Goal: Information Seeking & Learning: Learn about a topic

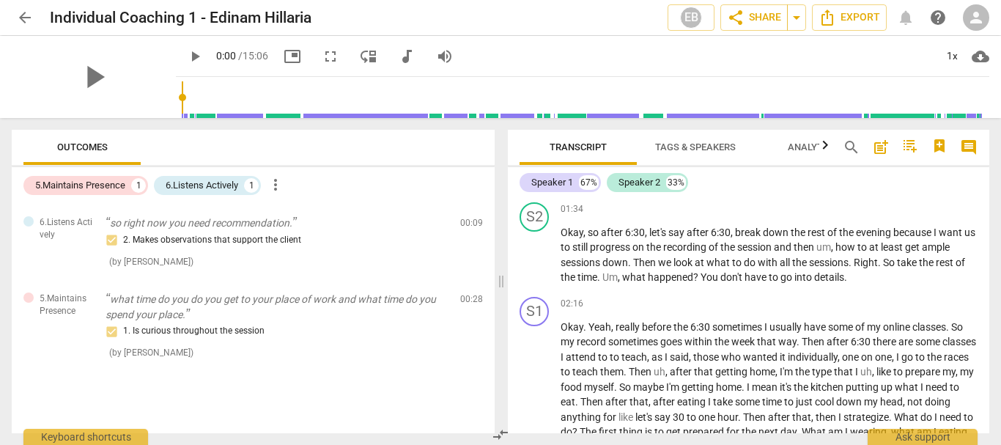
scroll to position [513, 0]
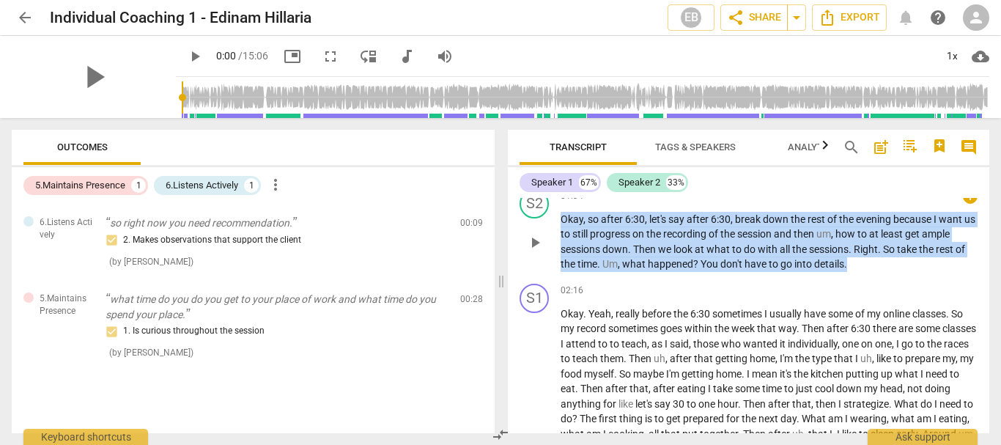
drag, startPoint x: 563, startPoint y: 231, endPoint x: 858, endPoint y: 281, distance: 300.2
click at [858, 272] on p "Okay , so after 6:30 , let's say after 6:30 , break down the rest of the evenin…" at bounding box center [768, 242] width 417 height 60
click at [897, 263] on span "keyboard_arrow_down" at bounding box center [896, 260] width 18 height 18
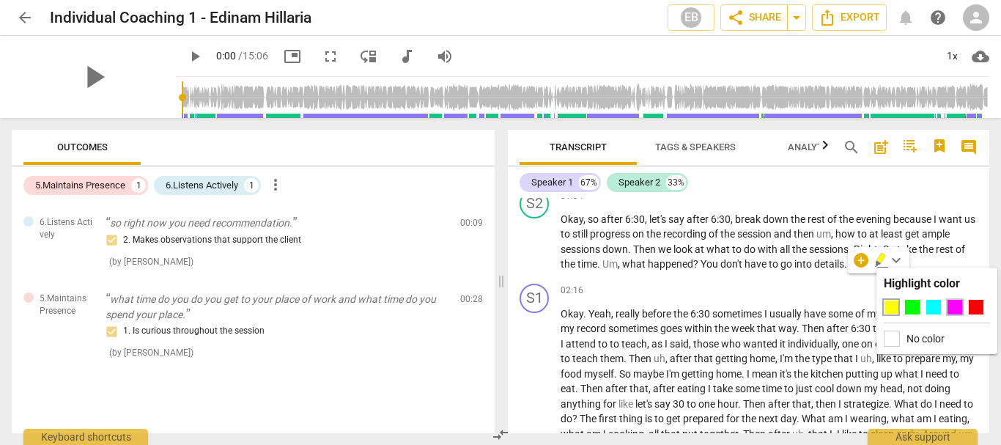
click at [955, 309] on div at bounding box center [954, 307] width 15 height 15
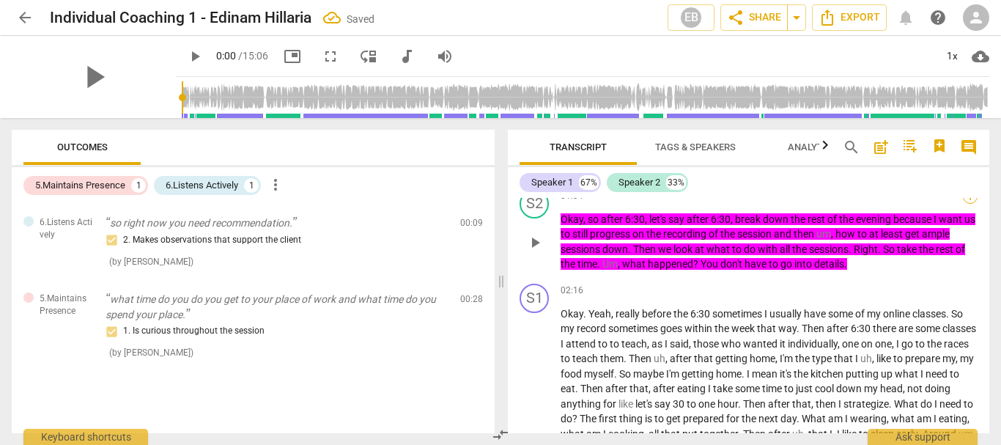
click at [965, 204] on div "+" at bounding box center [969, 196] width 15 height 15
click at [965, 209] on div at bounding box center [963, 211] width 12 height 12
click at [960, 271] on div at bounding box center [500, 222] width 1001 height 445
drag, startPoint x: 754, startPoint y: 262, endPoint x: 791, endPoint y: 274, distance: 39.2
click at [791, 270] on span "go" at bounding box center [787, 264] width 14 height 12
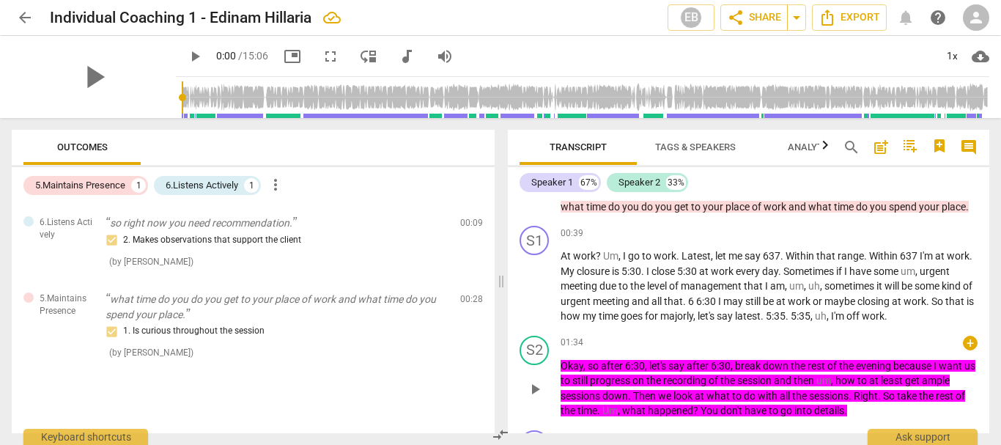
scroll to position [439, 0]
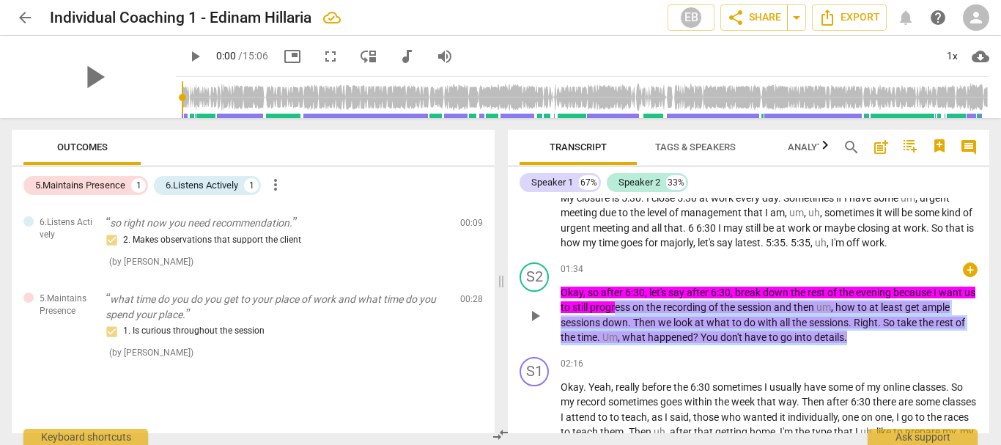
drag, startPoint x: 631, startPoint y: 317, endPoint x: 878, endPoint y: 350, distance: 249.0
click at [878, 345] on p "Okay , so after 6:30 , let's say after 6:30 , break down the rest of the evenin…" at bounding box center [768, 315] width 417 height 60
click at [896, 330] on span "keyboard_arrow_down" at bounding box center [896, 333] width 18 height 18
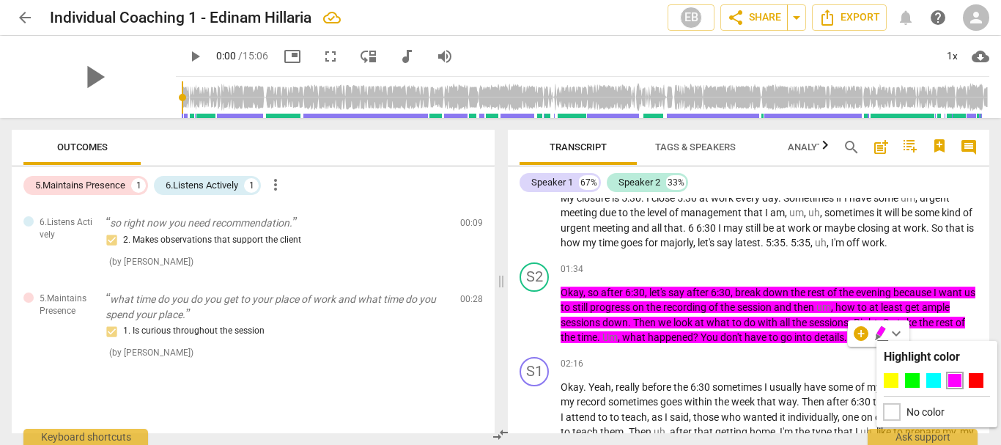
click at [889, 414] on div at bounding box center [891, 412] width 16 height 16
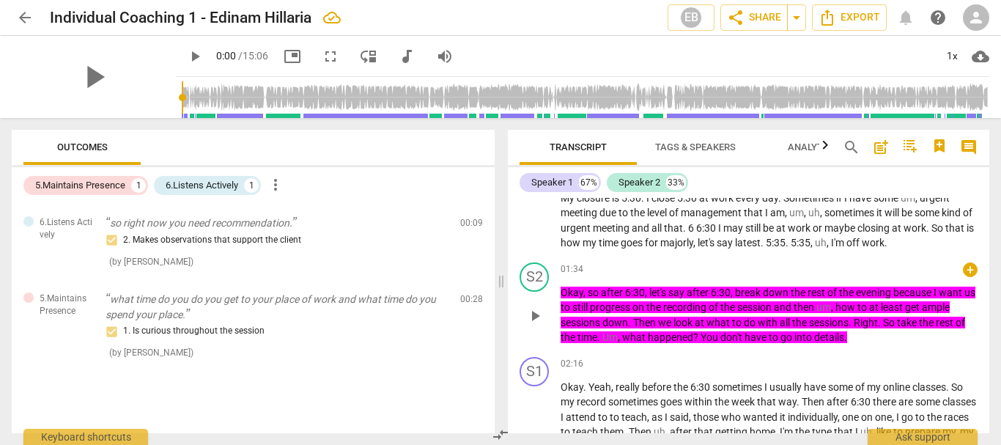
click at [964, 298] on span "us" at bounding box center [969, 292] width 11 height 12
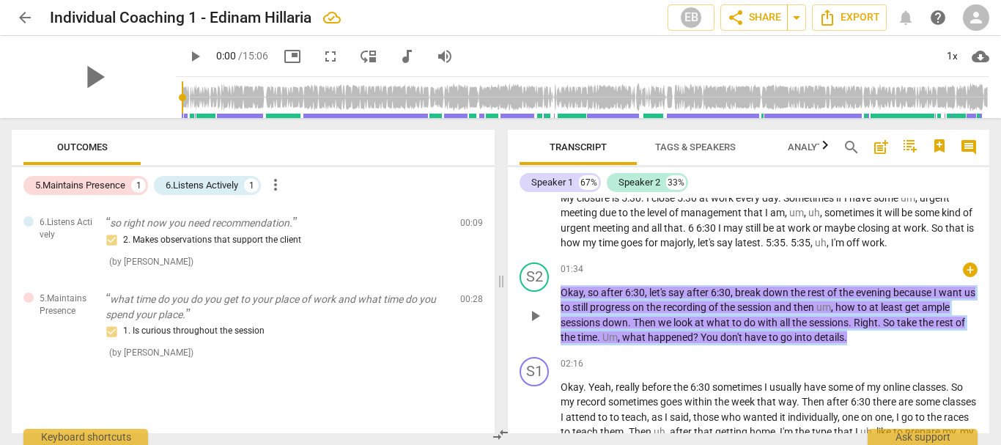
drag, startPoint x: 561, startPoint y: 300, endPoint x: 897, endPoint y: 359, distance: 341.4
click at [897, 345] on p "Okay , so after 6:30 , let's say after 6:30 , break down the rest of the evenin…" at bounding box center [768, 315] width 417 height 60
click at [900, 335] on span "keyboard_arrow_down" at bounding box center [896, 333] width 18 height 18
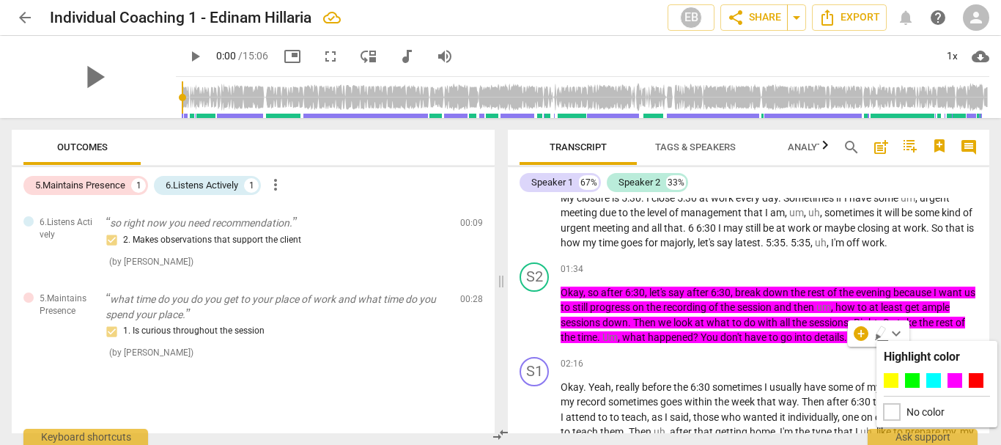
click at [888, 409] on div at bounding box center [891, 412] width 16 height 16
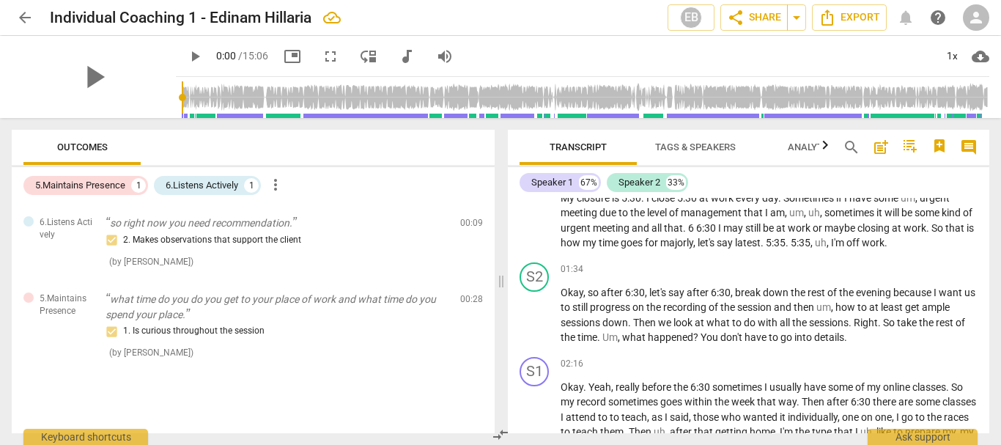
click at [694, 146] on span "Tags & Speakers" at bounding box center [695, 146] width 81 height 11
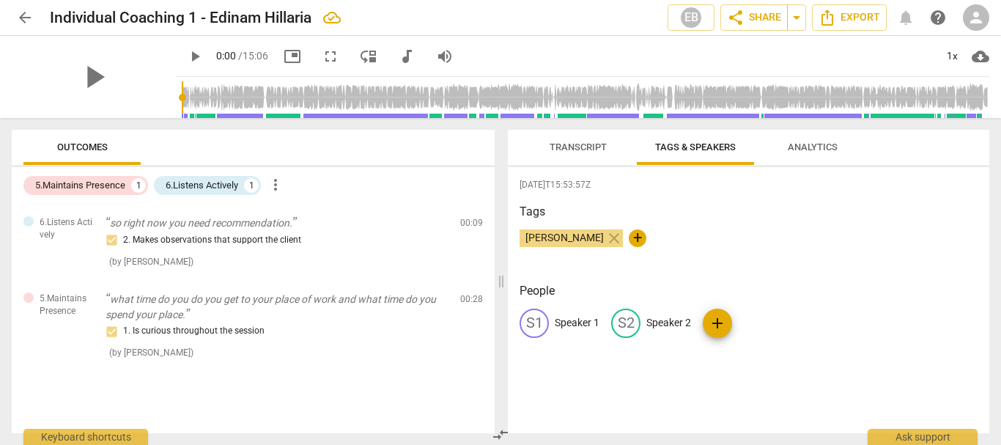
click at [576, 150] on span "Transcript" at bounding box center [577, 146] width 57 height 11
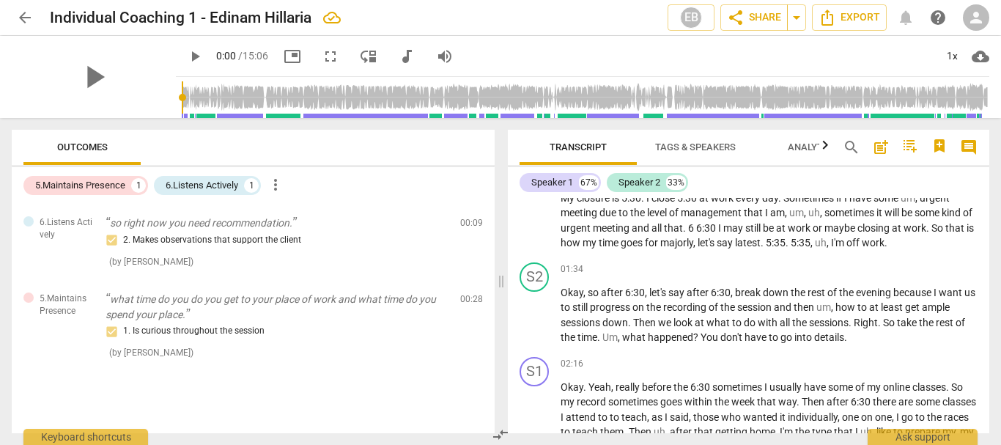
click at [713, 146] on span "Tags & Speakers" at bounding box center [695, 146] width 81 height 11
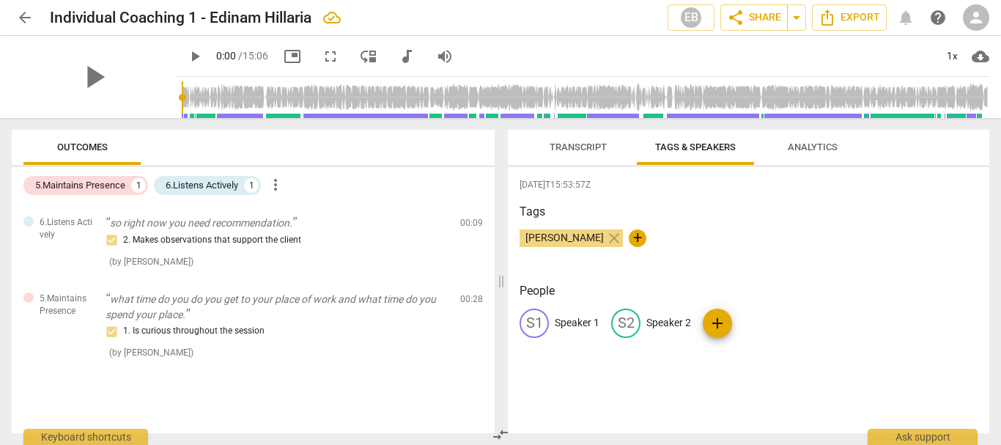
click at [823, 148] on span "Analytics" at bounding box center [812, 146] width 50 height 11
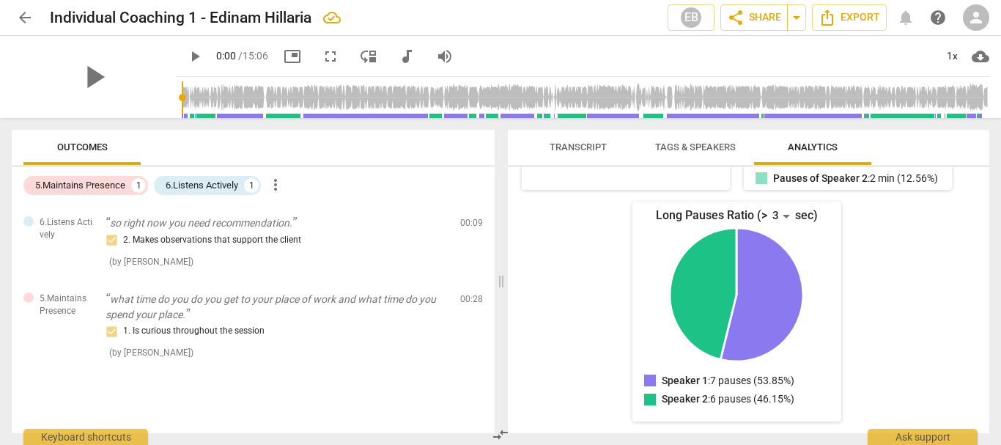
scroll to position [0, 0]
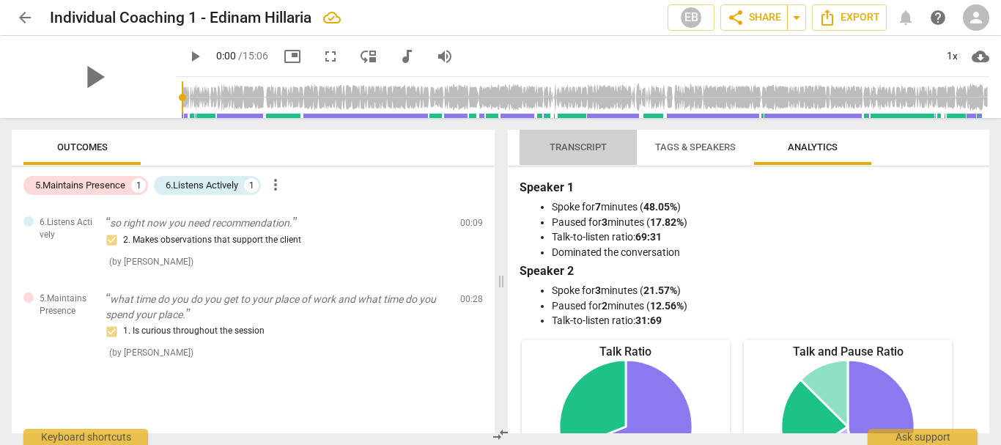
click at [598, 141] on span "Transcript" at bounding box center [577, 146] width 57 height 11
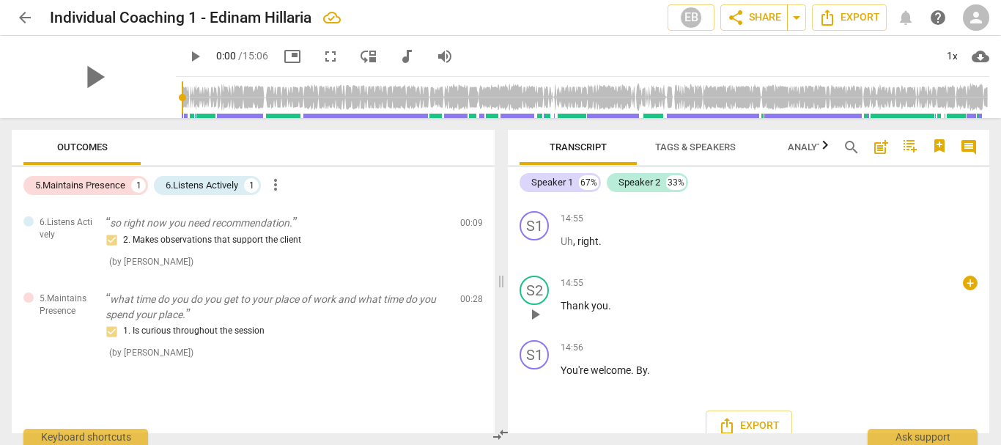
scroll to position [3281, 0]
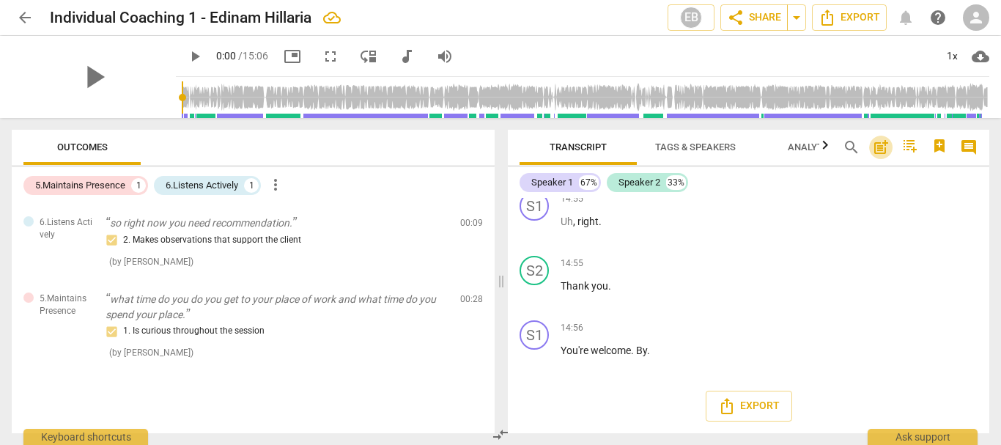
click at [883, 146] on span "post_add" at bounding box center [881, 147] width 18 height 18
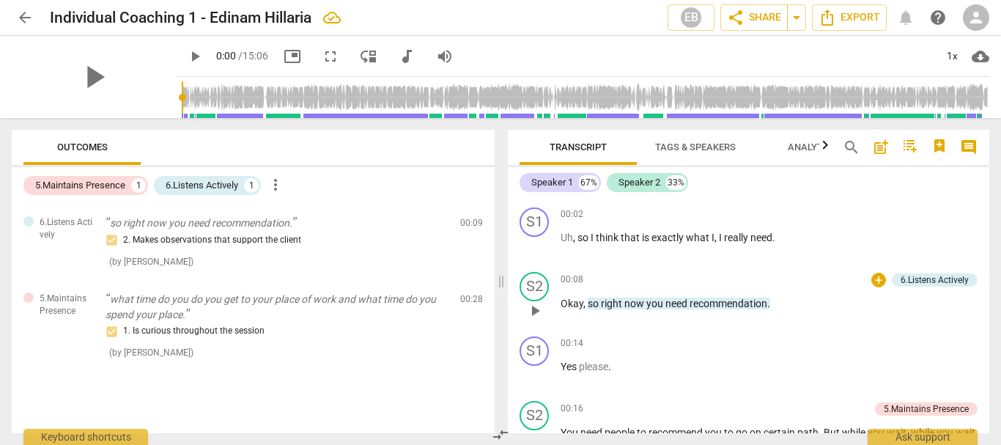
scroll to position [179, 0]
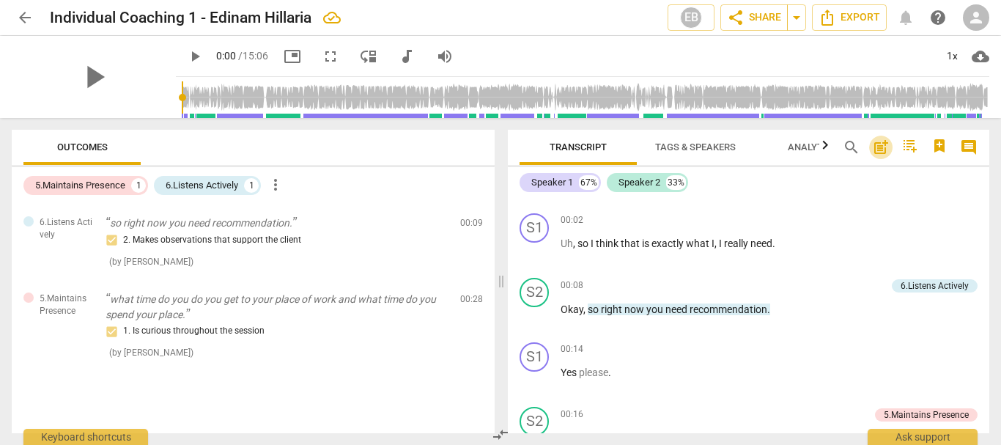
click at [882, 150] on span "post_add" at bounding box center [881, 147] width 18 height 18
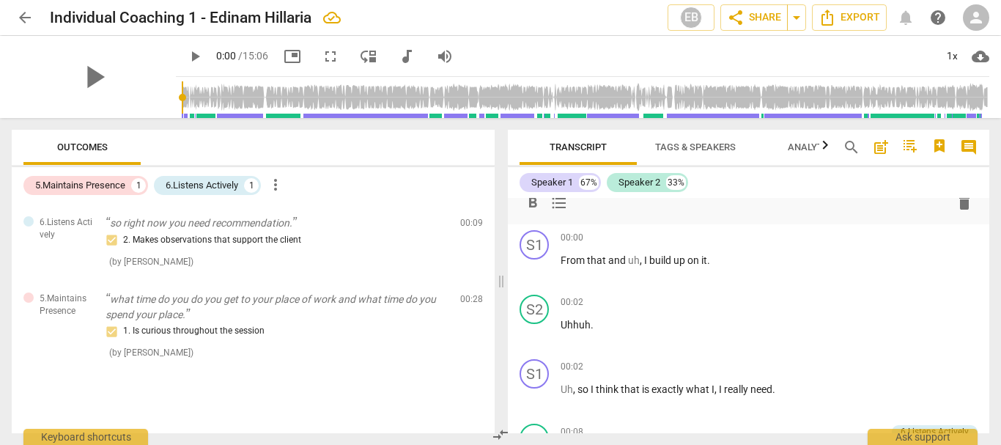
click at [882, 150] on span "post_add" at bounding box center [881, 147] width 18 height 18
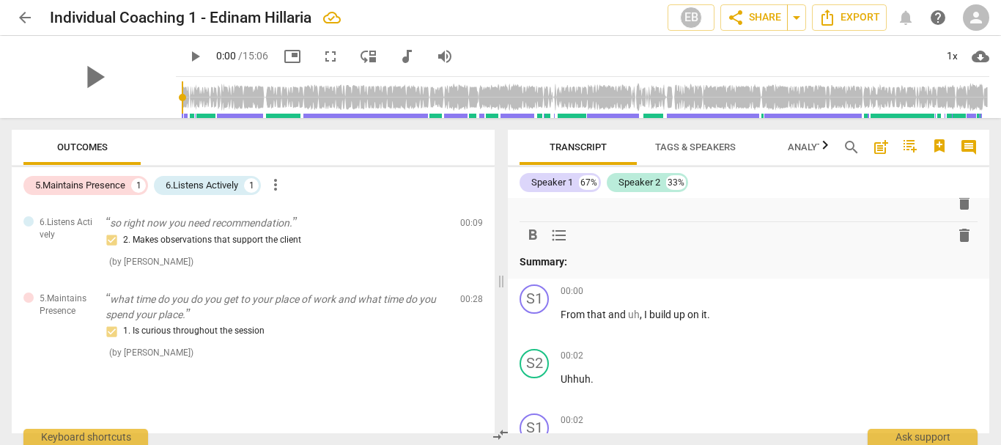
click at [882, 150] on span "post_add" at bounding box center [881, 147] width 18 height 18
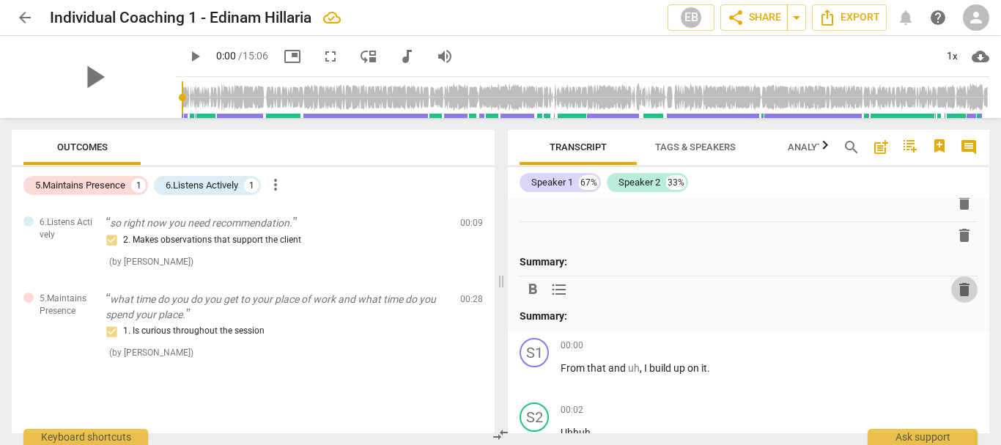
click at [961, 292] on span "delete" at bounding box center [964, 290] width 18 height 18
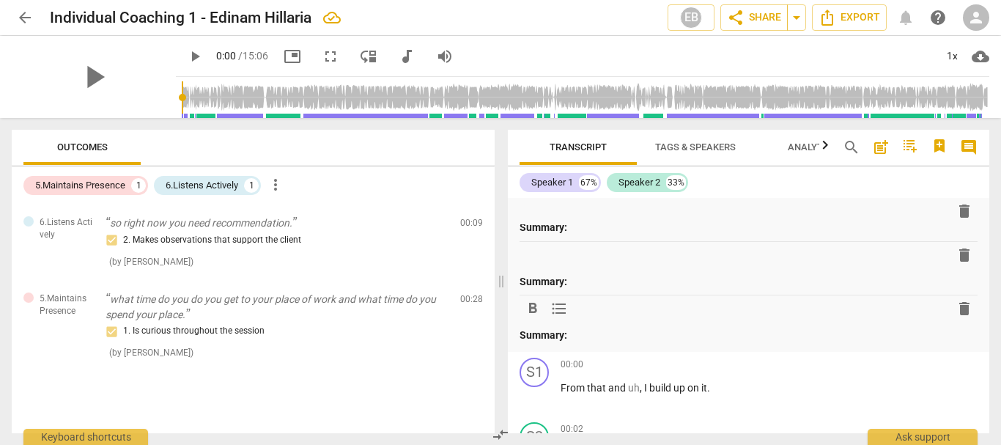
scroll to position [0, 0]
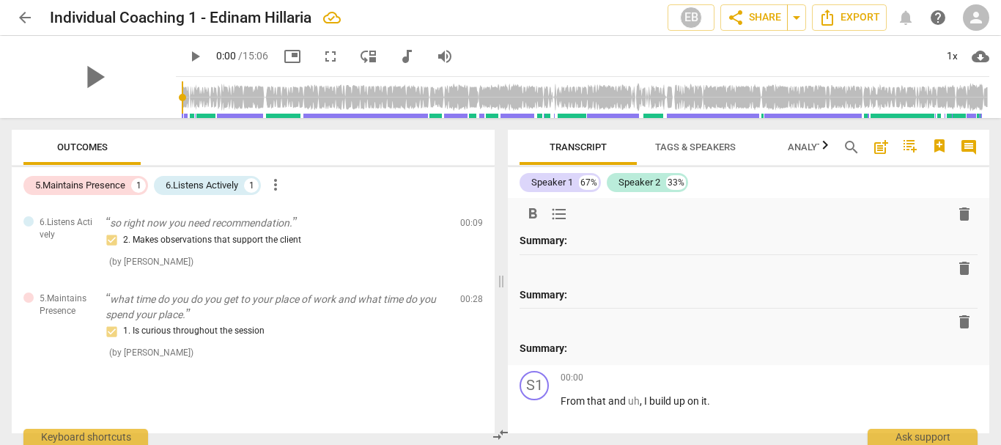
click at [955, 213] on span "delete" at bounding box center [964, 214] width 18 height 18
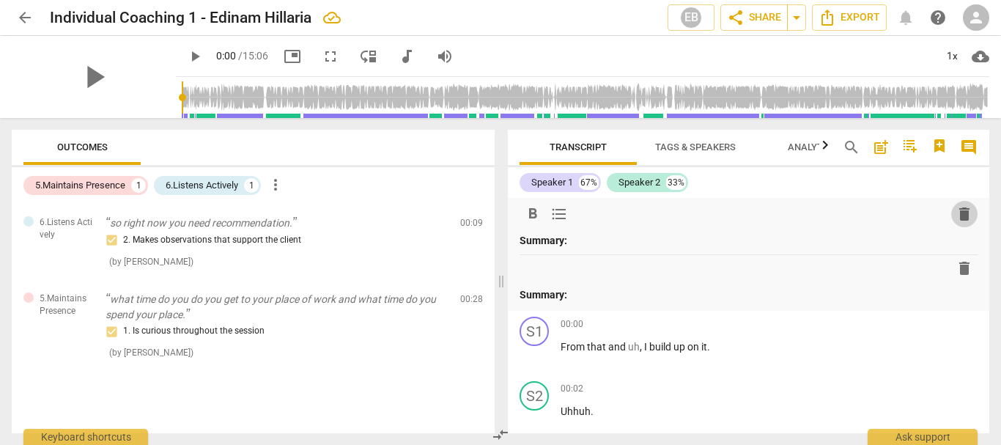
click at [957, 209] on span "delete" at bounding box center [964, 214] width 18 height 18
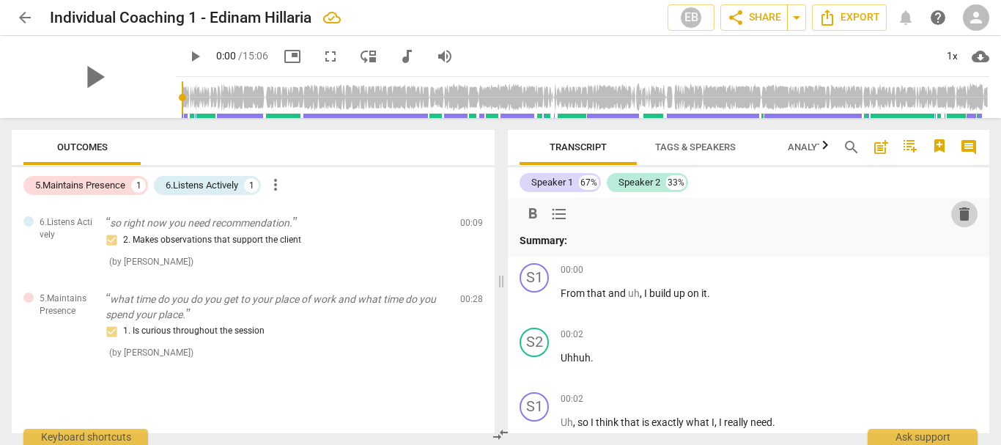
click at [955, 220] on span "delete" at bounding box center [964, 214] width 18 height 18
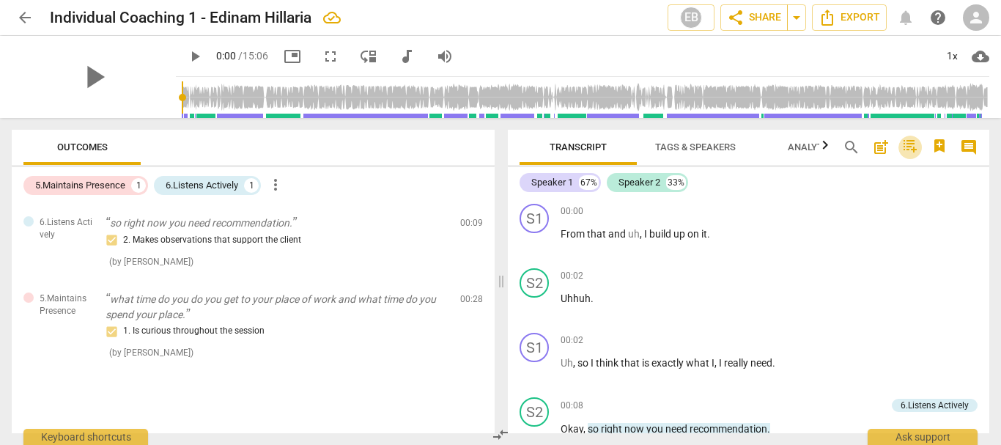
click at [916, 149] on icon "button" at bounding box center [909, 146] width 13 height 12
click at [402, 354] on div at bounding box center [500, 222] width 1001 height 445
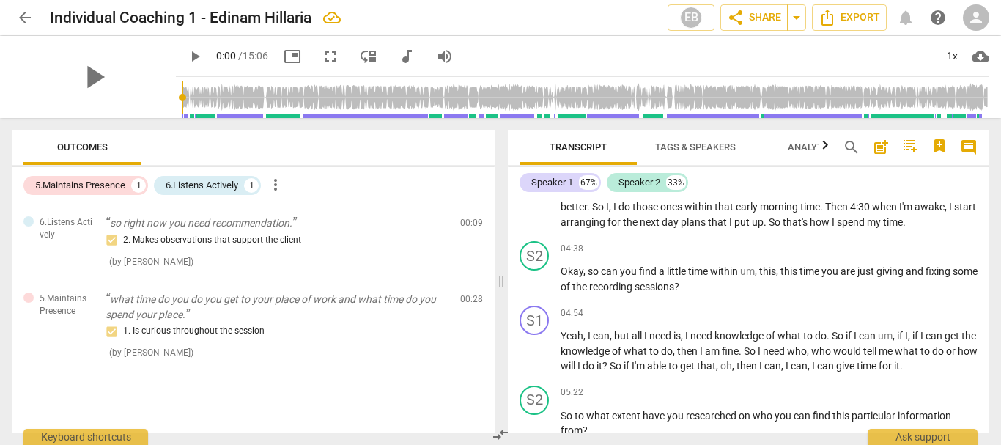
scroll to position [879, 0]
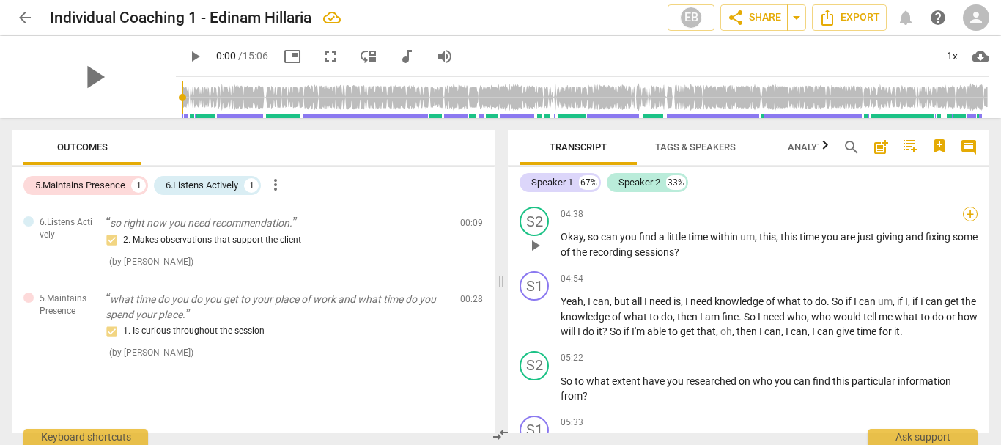
click at [969, 221] on div "+" at bounding box center [969, 214] width 15 height 15
click at [962, 241] on div at bounding box center [963, 244] width 12 height 12
click at [815, 152] on div at bounding box center [500, 222] width 1001 height 445
click at [798, 146] on span "Analytics" at bounding box center [812, 146] width 50 height 11
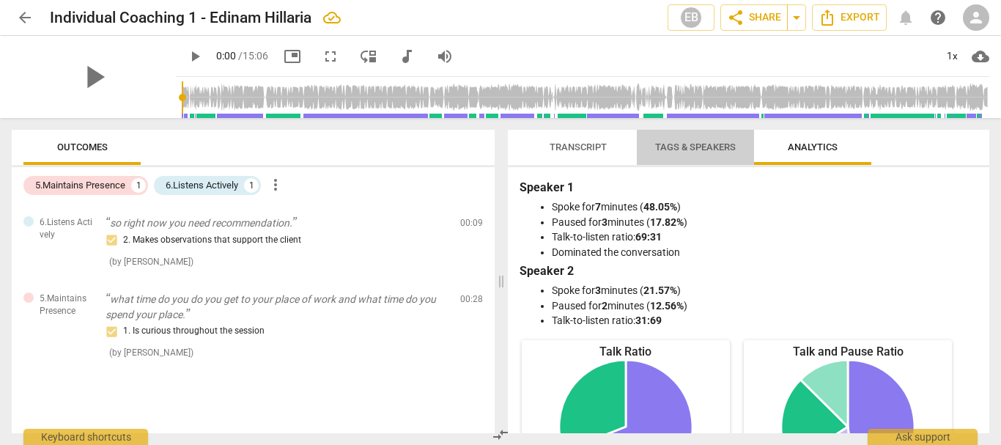
click at [685, 144] on span "Tags & Speakers" at bounding box center [695, 146] width 81 height 11
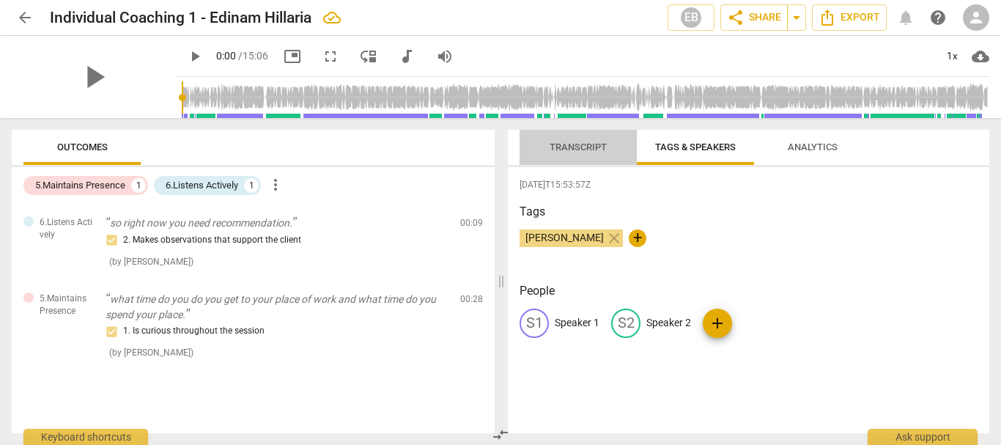
click at [579, 141] on span "Transcript" at bounding box center [577, 146] width 57 height 11
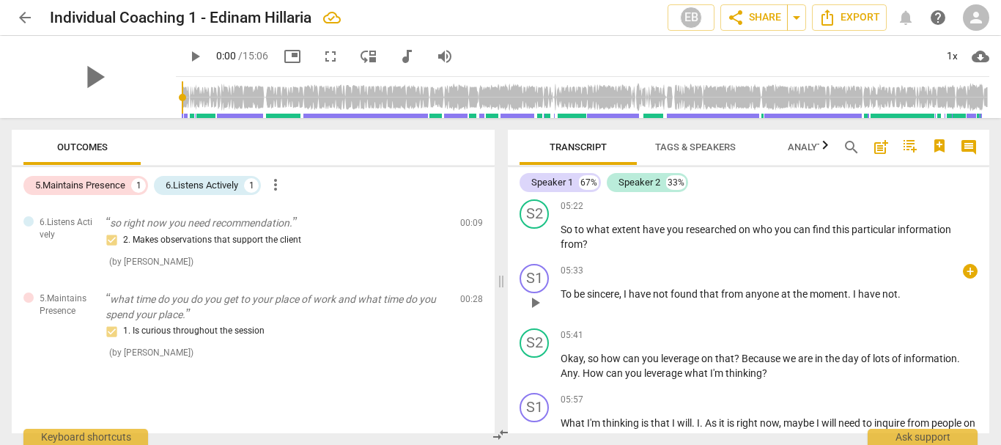
scroll to position [1025, 0]
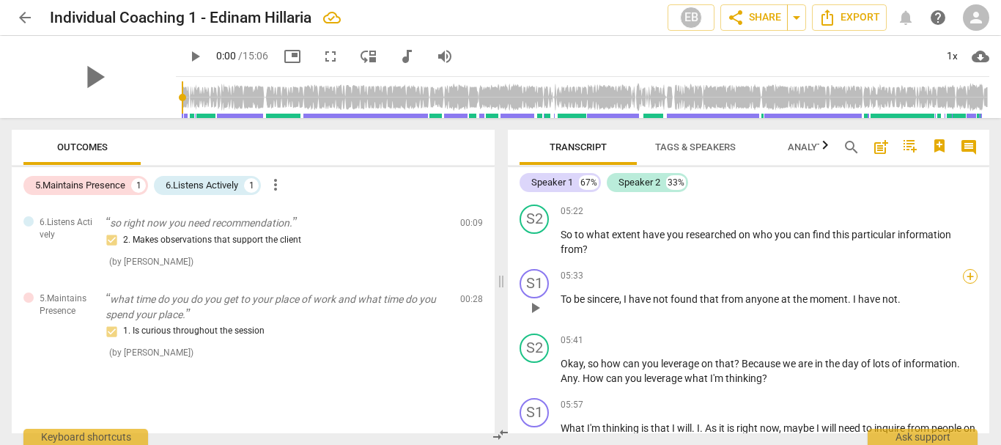
click at [968, 283] on div "+" at bounding box center [969, 276] width 15 height 15
click at [968, 303] on div at bounding box center [963, 306] width 12 height 12
click at [809, 146] on div at bounding box center [500, 222] width 1001 height 445
click at [808, 146] on span "Analytics" at bounding box center [812, 146] width 50 height 11
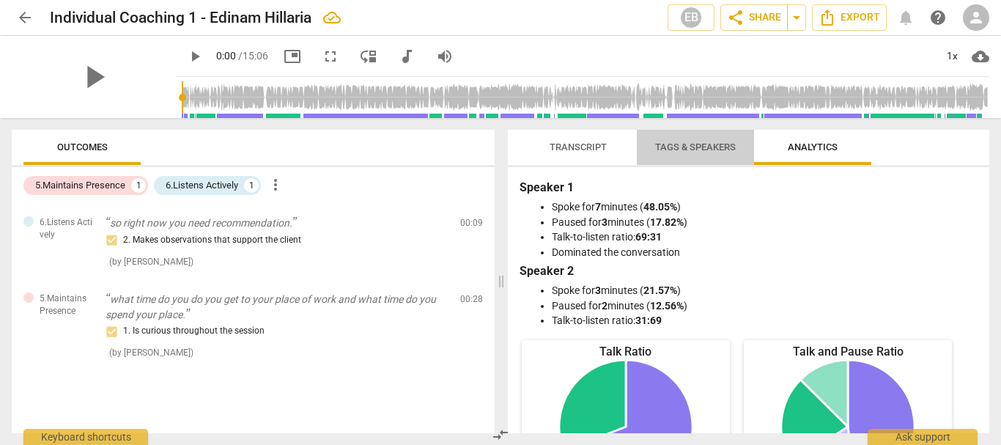
click at [708, 150] on span "Tags & Speakers" at bounding box center [695, 146] width 81 height 11
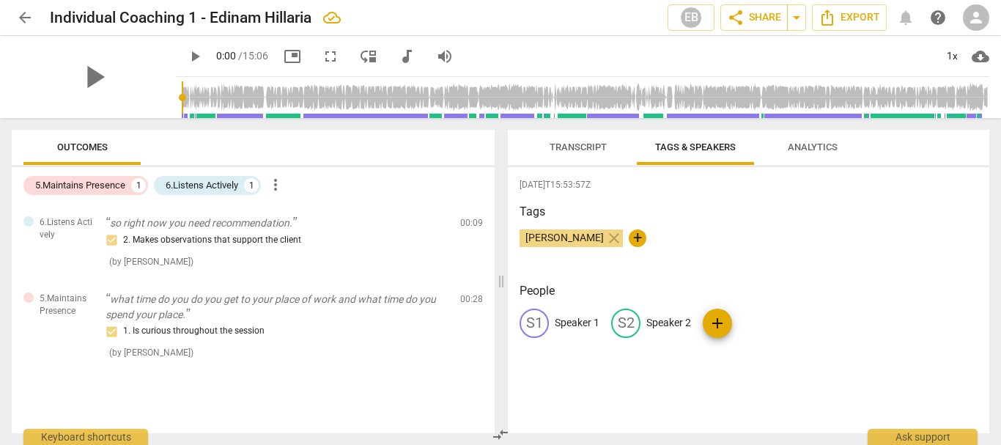
click at [565, 141] on span "Transcript" at bounding box center [577, 146] width 57 height 11
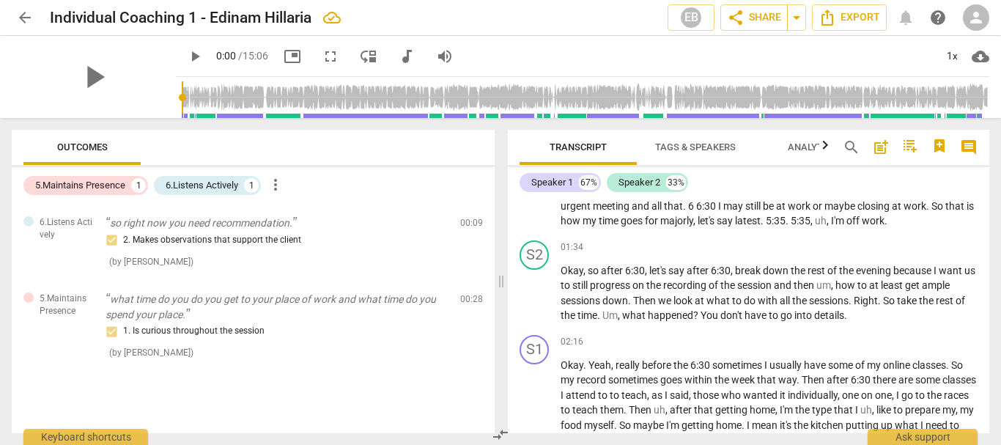
scroll to position [497, 0]
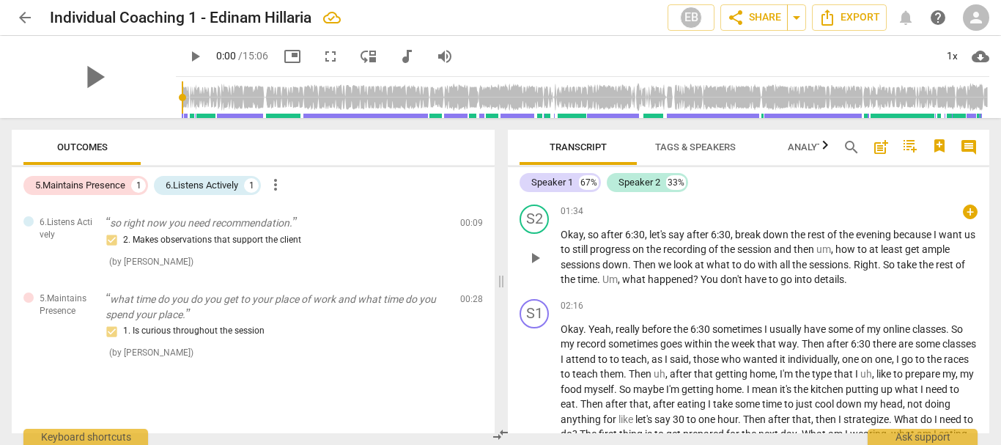
click at [565, 240] on span "Okay" at bounding box center [571, 235] width 23 height 12
click at [585, 240] on span "," at bounding box center [585, 235] width 4 height 12
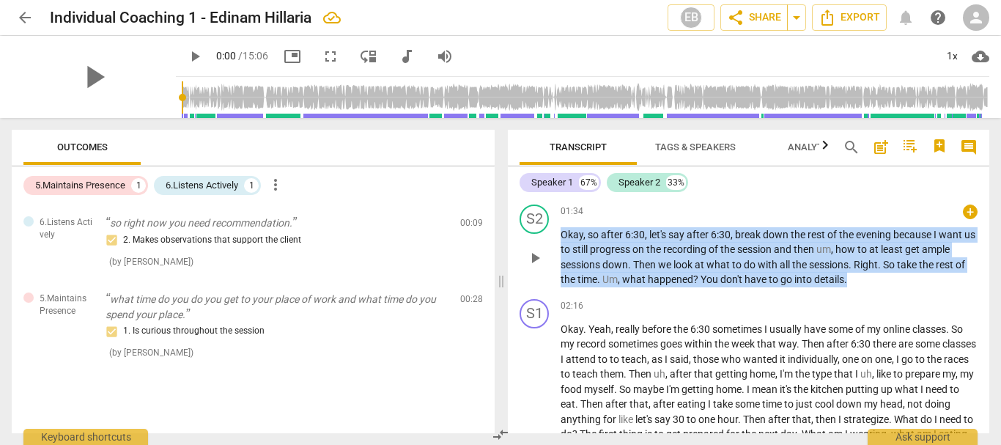
drag, startPoint x: 561, startPoint y: 250, endPoint x: 860, endPoint y: 293, distance: 302.0
click at [860, 287] on p "Okay , so after 6:30 , let's say after 6:30 , break down the rest of the evenin…" at bounding box center [768, 257] width 417 height 60
click at [965, 219] on div "+" at bounding box center [969, 211] width 15 height 15
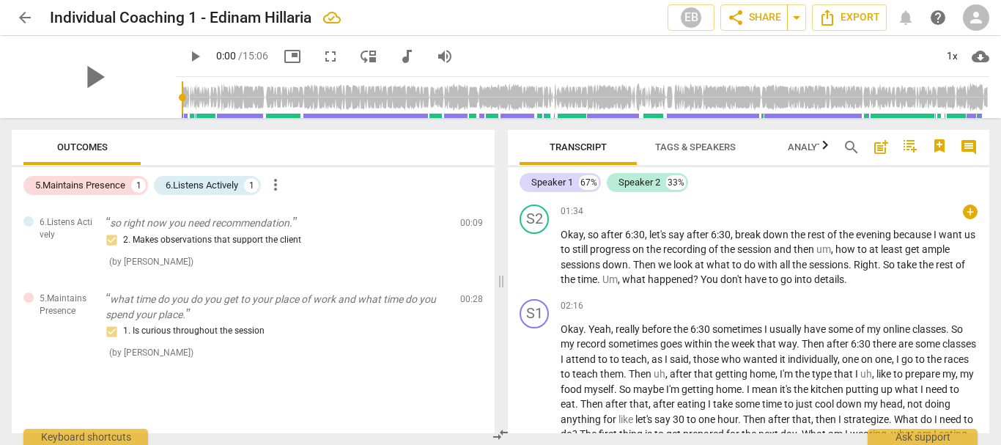
click at [971, 223] on div at bounding box center [500, 222] width 1001 height 445
click at [560, 242] on div "S2 play_arrow pause" at bounding box center [539, 245] width 41 height 83
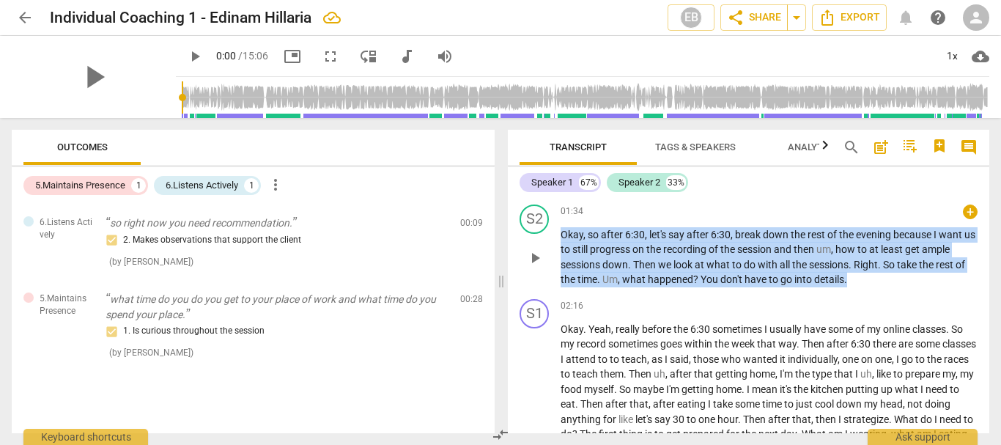
drag, startPoint x: 561, startPoint y: 248, endPoint x: 907, endPoint y: 294, distance: 348.9
click at [907, 287] on p "Okay , so after 6:30 , let's say after 6:30 , break down the rest of the evenin…" at bounding box center [768, 257] width 417 height 60
click at [880, 280] on icon "button" at bounding box center [881, 276] width 15 height 18
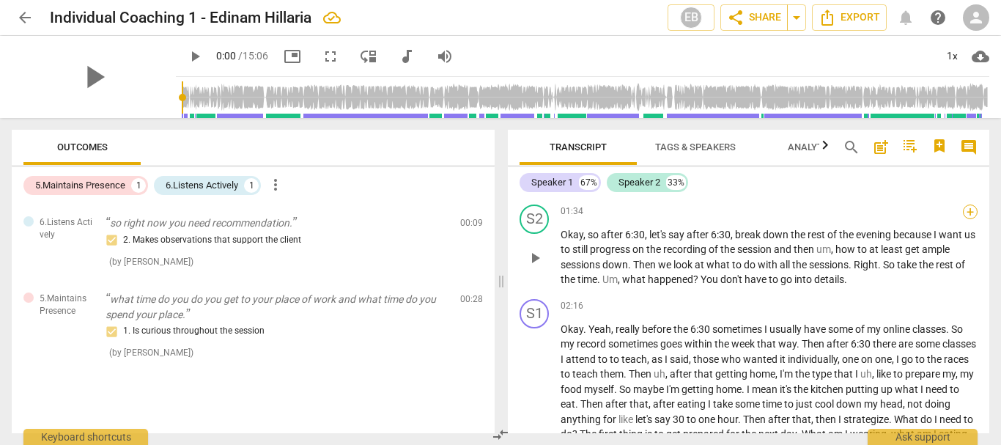
click at [963, 219] on div "+" at bounding box center [969, 211] width 15 height 15
click at [963, 227] on div at bounding box center [963, 226] width 12 height 12
click at [564, 244] on div at bounding box center [500, 222] width 1001 height 445
click at [965, 219] on div "+" at bounding box center [969, 211] width 15 height 15
click at [965, 222] on div at bounding box center [963, 226] width 12 height 12
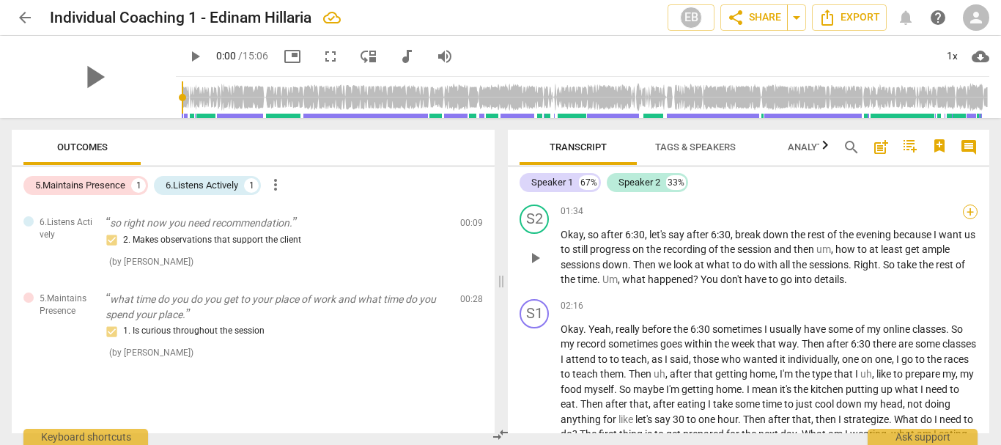
click at [965, 222] on div at bounding box center [963, 226] width 12 height 12
click at [784, 256] on div at bounding box center [500, 222] width 1001 height 445
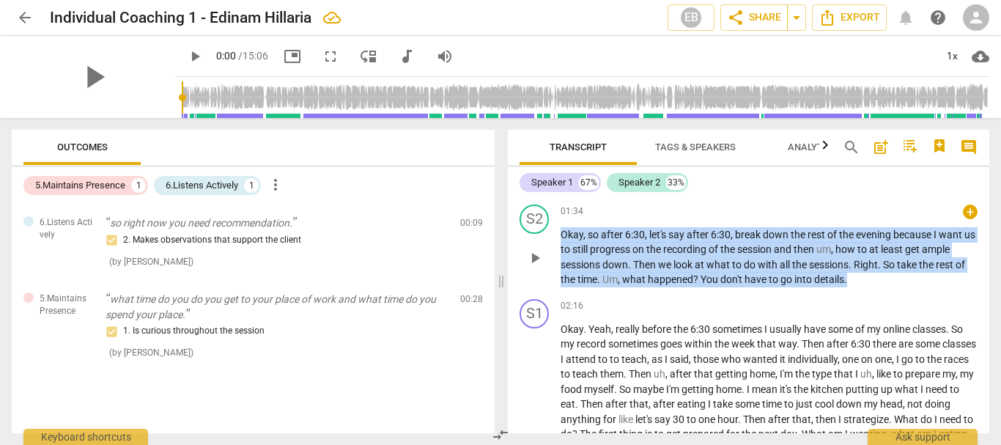
drag, startPoint x: 562, startPoint y: 245, endPoint x: 903, endPoint y: 289, distance: 344.1
click at [903, 287] on p "Okay , so after 6:30 , let's say after 6:30 , break down the rest of the evenin…" at bounding box center [768, 257] width 417 height 60
click at [856, 275] on div "+" at bounding box center [860, 275] width 15 height 15
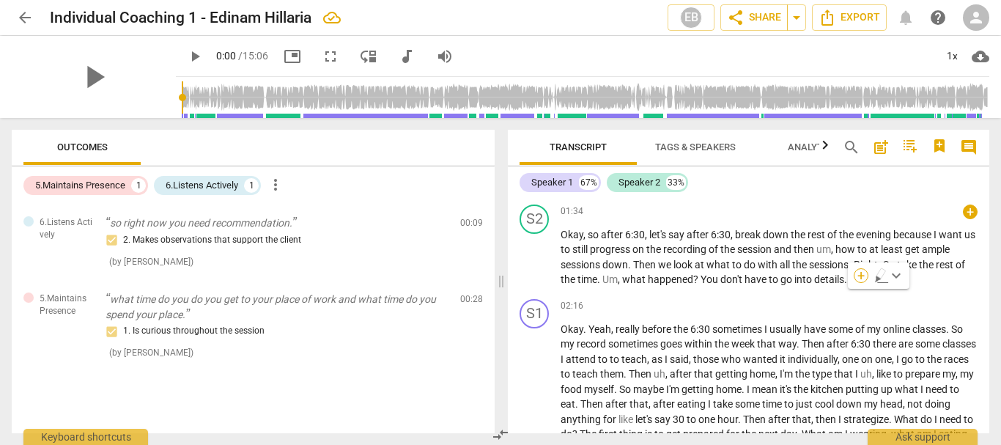
click at [856, 275] on div at bounding box center [859, 276] width 12 height 12
click at [859, 311] on div at bounding box center [500, 222] width 1001 height 445
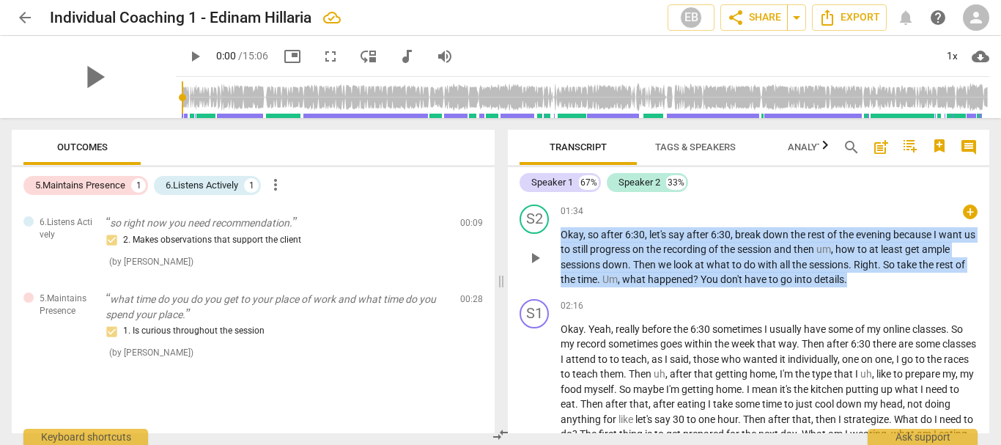
drag, startPoint x: 562, startPoint y: 244, endPoint x: 869, endPoint y: 292, distance: 311.4
click at [869, 287] on p "Okay , so after 6:30 , let's say after 6:30 , break down the rest of the evenin…" at bounding box center [768, 257] width 417 height 60
click at [893, 279] on span "keyboard_arrow_down" at bounding box center [896, 276] width 18 height 18
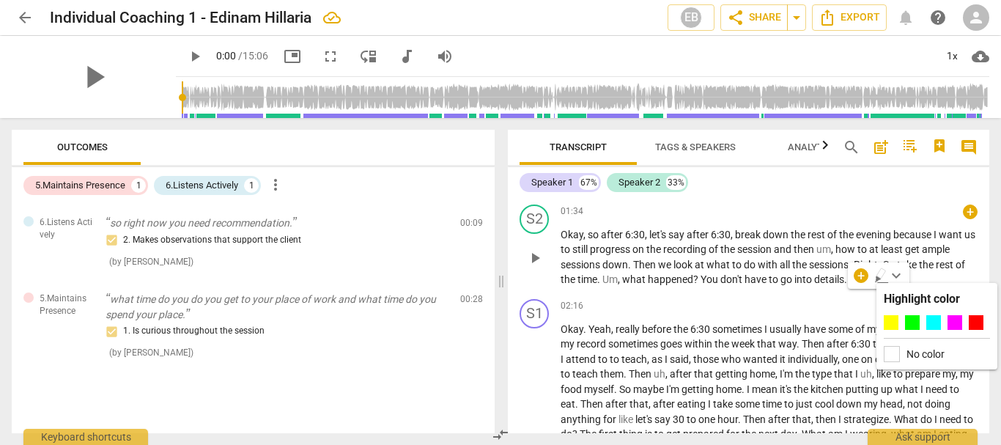
click at [829, 293] on div "S2 play_arrow pause 01:34 + keyboard_arrow_right Okay , so after 6:30 , let's s…" at bounding box center [748, 246] width 481 height 94
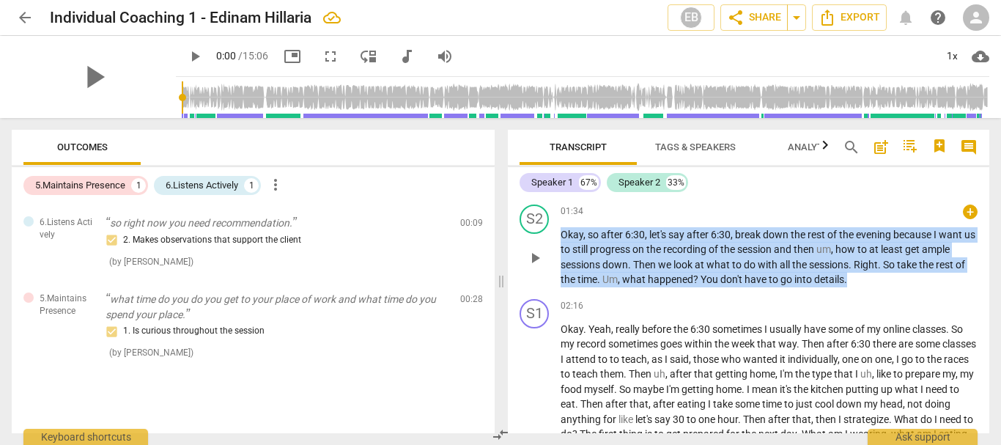
drag, startPoint x: 561, startPoint y: 248, endPoint x: 884, endPoint y: 294, distance: 326.3
click at [884, 287] on p "Okay , so after 6:30 , let's say after 6:30 , break down the rest of the evenin…" at bounding box center [768, 257] width 417 height 60
click at [962, 219] on div "+" at bounding box center [969, 211] width 15 height 15
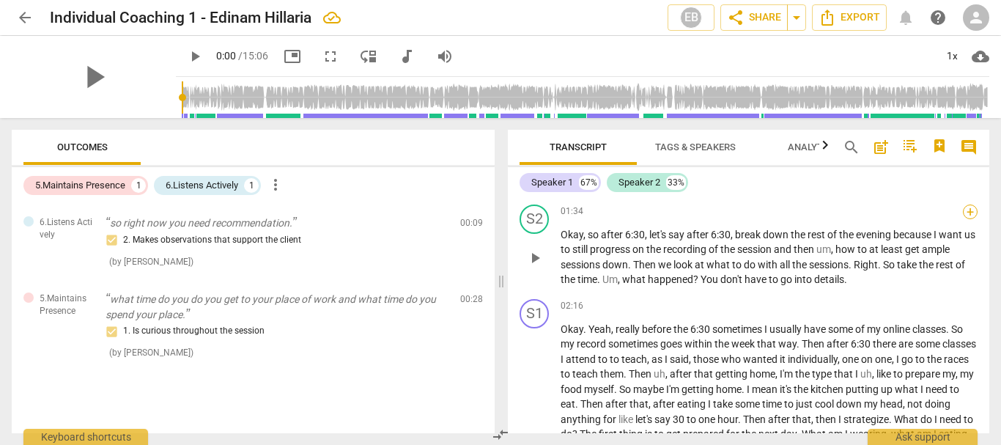
click at [960, 228] on div at bounding box center [963, 226] width 12 height 12
drag, startPoint x: 960, startPoint y: 228, endPoint x: 579, endPoint y: 236, distance: 381.7
click at [579, 236] on div at bounding box center [500, 222] width 1001 height 445
click at [962, 219] on div "+" at bounding box center [969, 211] width 15 height 15
click at [962, 226] on div at bounding box center [963, 226] width 12 height 12
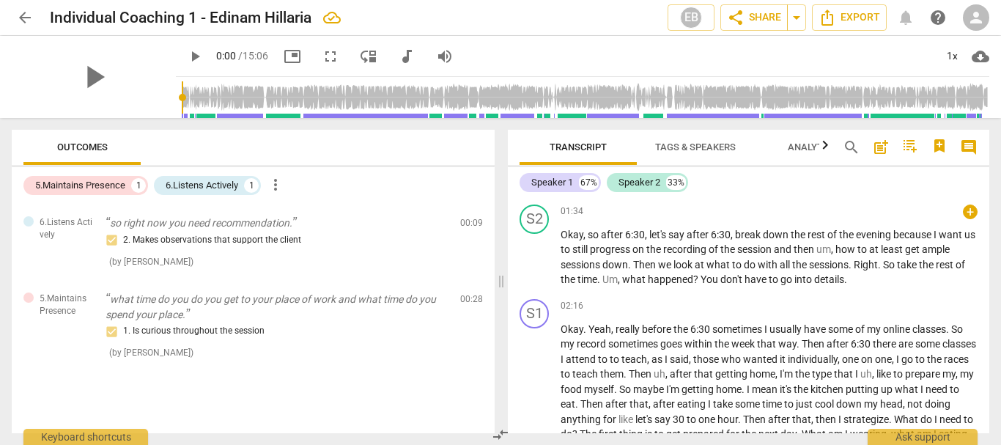
click at [962, 226] on div at bounding box center [963, 226] width 12 height 12
click at [800, 153] on div at bounding box center [500, 222] width 1001 height 445
click at [652, 270] on span "Then" at bounding box center [645, 265] width 25 height 12
drag, startPoint x: 661, startPoint y: 272, endPoint x: 700, endPoint y: 278, distance: 39.3
click at [700, 278] on p "Okay , so after 6:30 , let's say after 6:30 , break down the rest of the evenin…" at bounding box center [768, 257] width 417 height 60
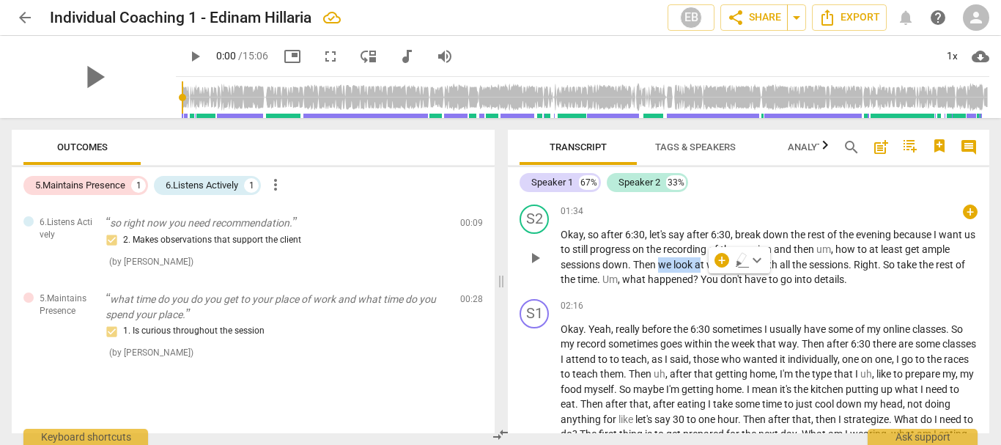
click at [700, 270] on span "at" at bounding box center [700, 265] width 12 height 12
drag, startPoint x: 968, startPoint y: 226, endPoint x: 993, endPoint y: 265, distance: 46.1
click at [993, 265] on div "Transcript Tags & Speakers Analytics search post_add comment Speaker 1 67% Spea…" at bounding box center [751, 281] width 499 height 327
click at [962, 219] on div "+" at bounding box center [969, 211] width 15 height 15
click at [961, 225] on div at bounding box center [963, 226] width 12 height 12
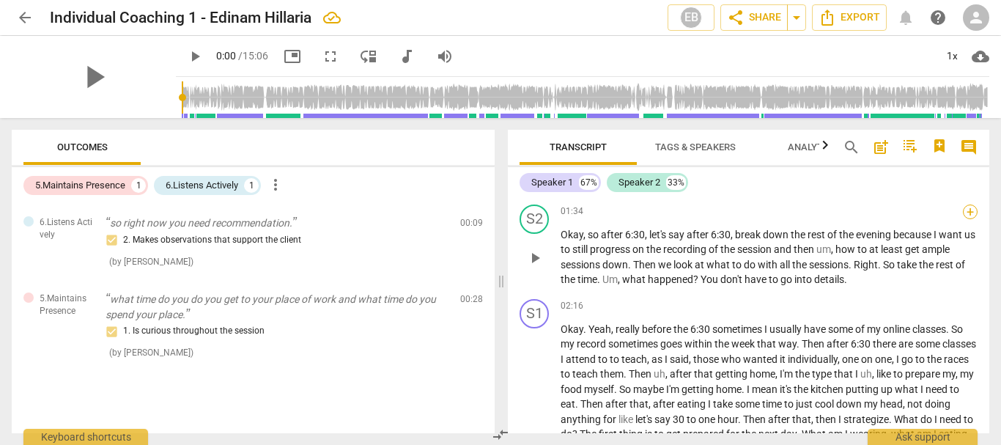
click at [961, 225] on div at bounding box center [963, 226] width 12 height 12
click at [689, 141] on div at bounding box center [500, 222] width 1001 height 445
click at [689, 141] on span "Tags & Speakers" at bounding box center [695, 146] width 81 height 11
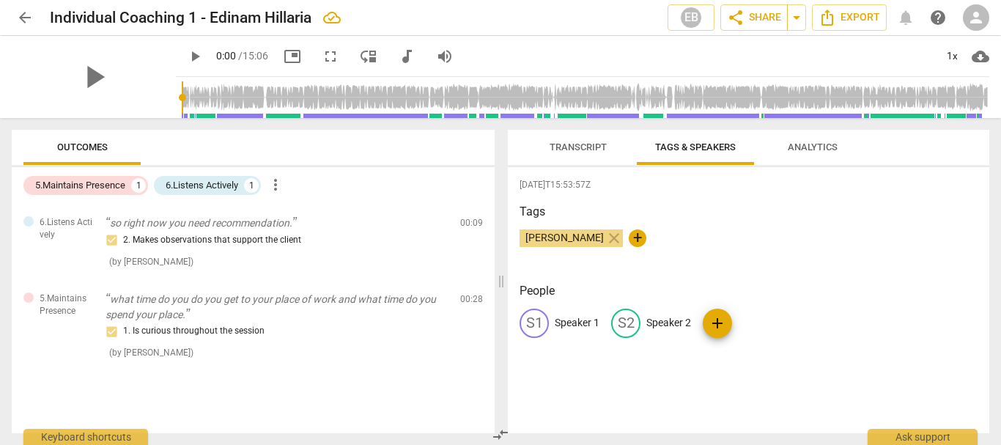
click at [814, 147] on span "Analytics" at bounding box center [812, 146] width 50 height 11
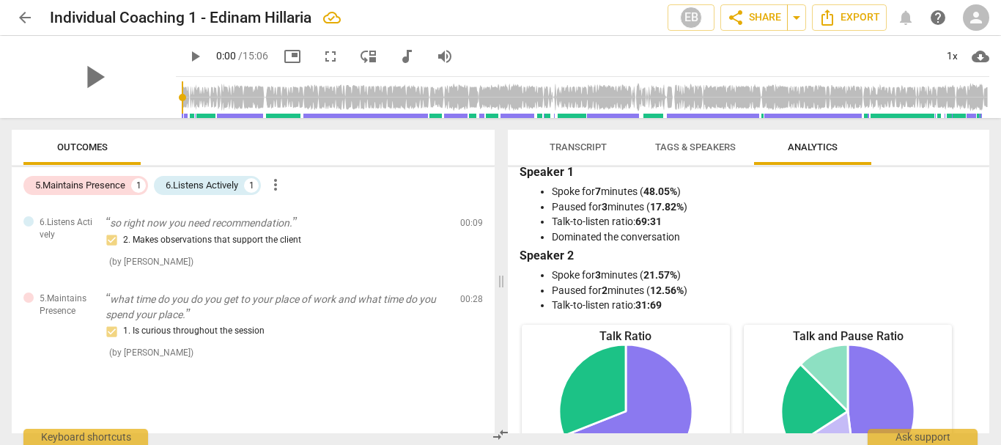
scroll to position [0, 0]
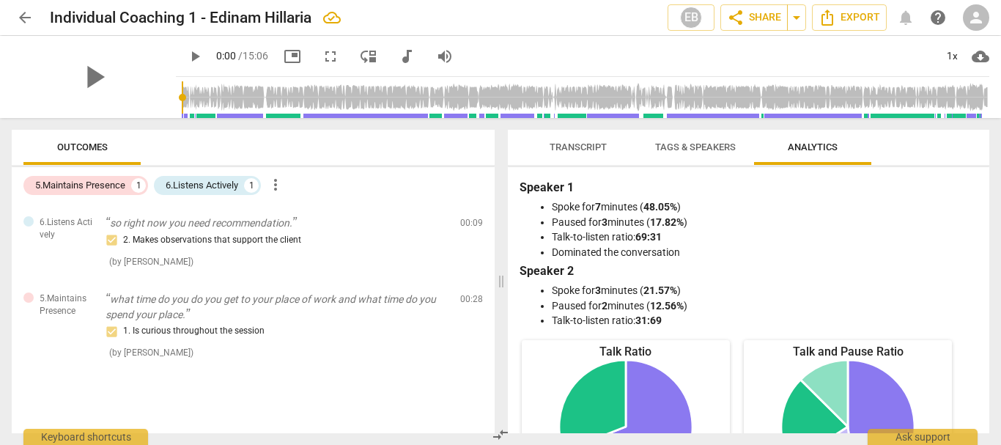
click at [812, 154] on span "Analytics" at bounding box center [812, 148] width 85 height 20
click at [708, 152] on span "Tags & Speakers" at bounding box center [695, 148] width 116 height 20
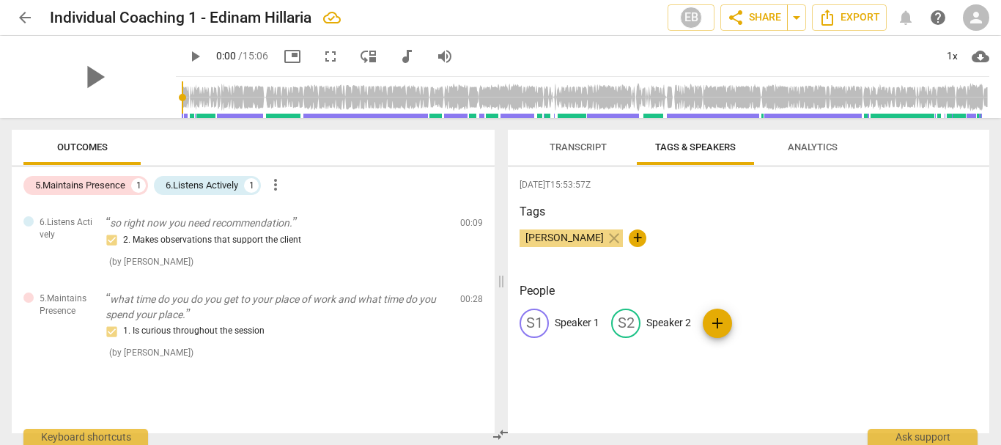
click at [795, 157] on span "Analytics" at bounding box center [812, 148] width 85 height 20
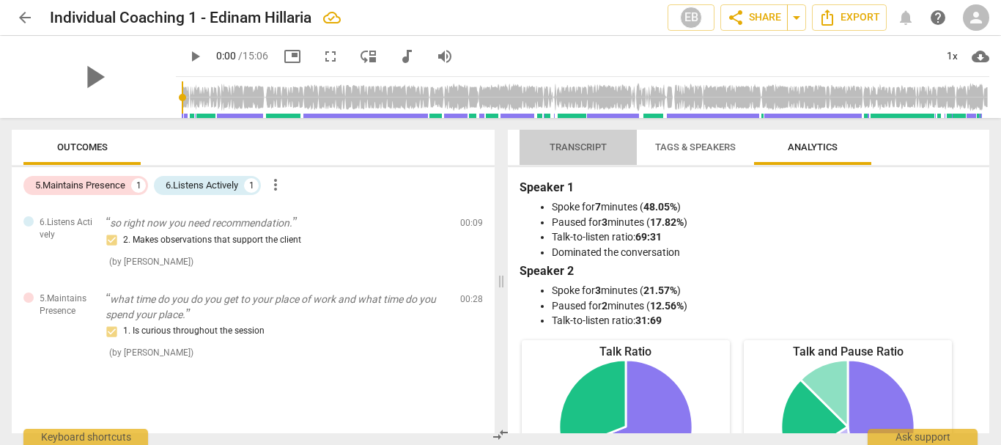
click at [554, 150] on span "Transcript" at bounding box center [577, 146] width 57 height 11
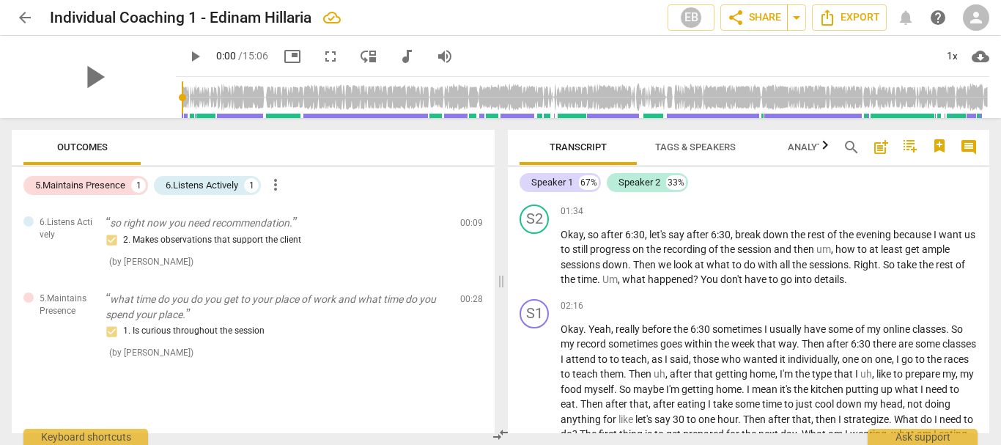
click at [825, 152] on icon "button" at bounding box center [825, 145] width 18 height 18
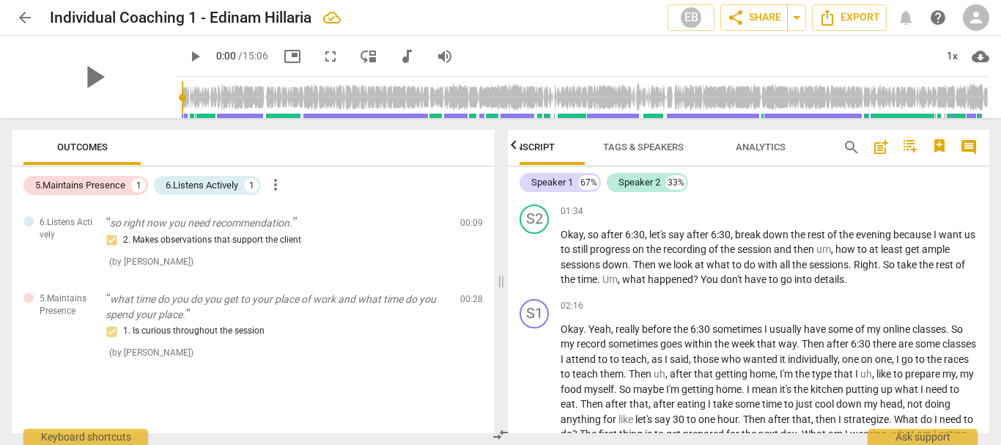
click at [826, 150] on div at bounding box center [825, 145] width 12 height 30
click at [853, 147] on span "search" at bounding box center [851, 147] width 18 height 18
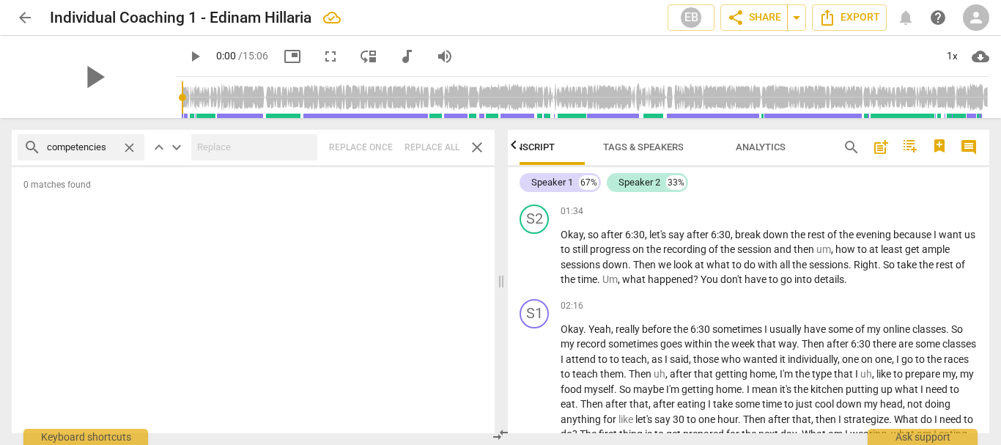
type input "competencies"
click at [847, 141] on span "search" at bounding box center [851, 147] width 18 height 18
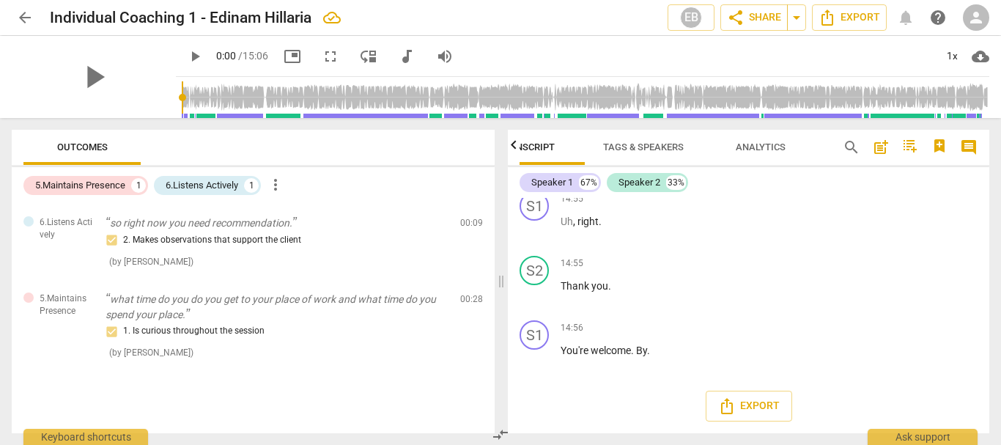
scroll to position [3281, 0]
